Goal: Transaction & Acquisition: Purchase product/service

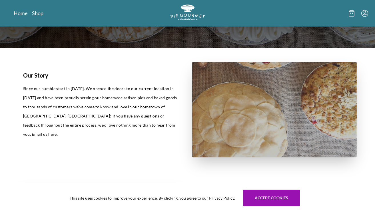
scroll to position [108, 0]
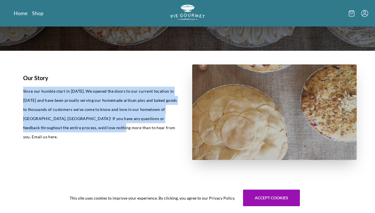
drag, startPoint x: 23, startPoint y: 92, endPoint x: 89, endPoint y: 126, distance: 74.4
click at [89, 126] on p "Since our humble start in [DATE]. We opened the doors to our current location i…" at bounding box center [100, 114] width 155 height 55
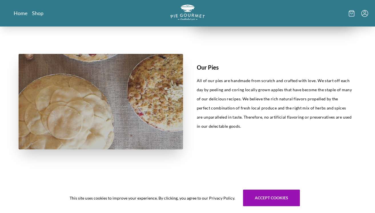
scroll to position [249, 0]
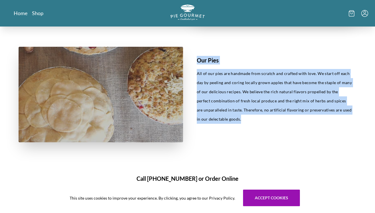
drag, startPoint x: 197, startPoint y: 61, endPoint x: 249, endPoint y: 118, distance: 76.7
click at [249, 118] on div "Our Pies All of our pies are handmade from scratch and crafted with love. We st…" at bounding box center [274, 95] width 165 height 96
copy div "Our Pies All of our pies are handmade from scratch and crafted with love. We st…"
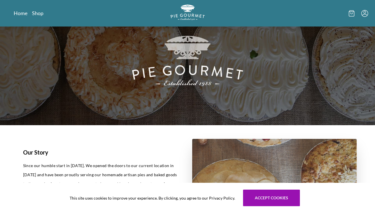
scroll to position [0, 0]
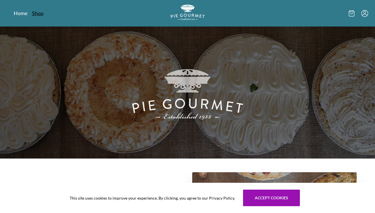
click at [37, 14] on link "Shop" at bounding box center [37, 13] width 11 height 7
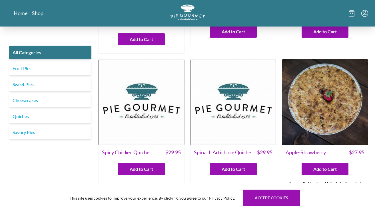
scroll to position [111, 0]
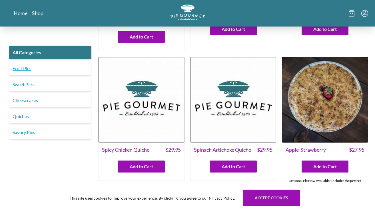
click at [26, 70] on link "Fruit Pies" at bounding box center [50, 69] width 82 height 14
